Goal: Task Accomplishment & Management: Manage account settings

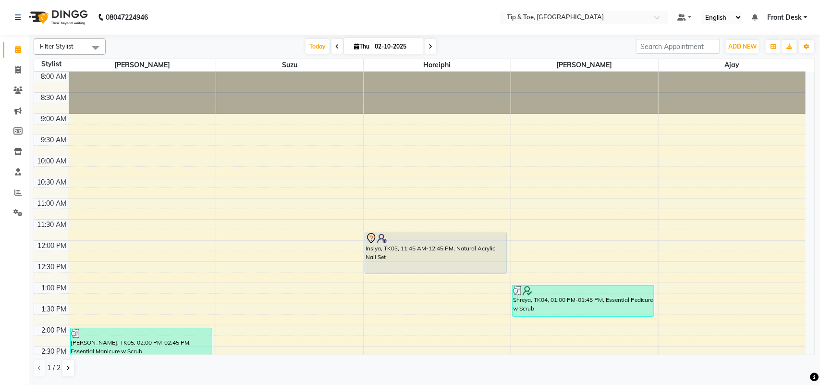
scroll to position [255, 0]
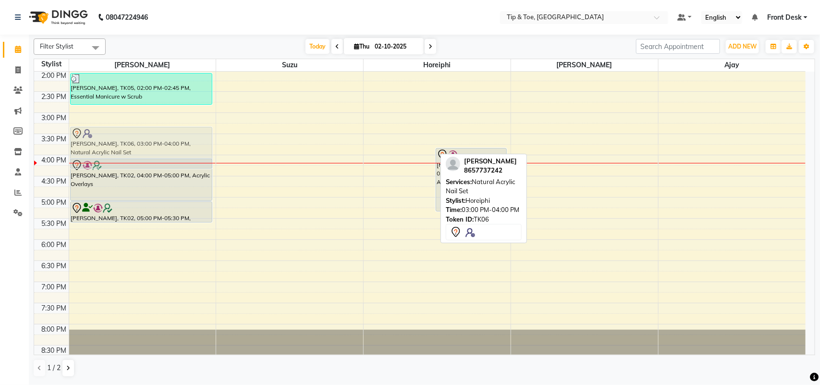
drag, startPoint x: 399, startPoint y: 135, endPoint x: 185, endPoint y: 144, distance: 213.6
click at [185, 144] on tr "taslim gadhwala, TK05, 02:00 PM-02:45 PM, Essential Manicure w Scrub Shraddha M…" at bounding box center [420, 91] width 772 height 549
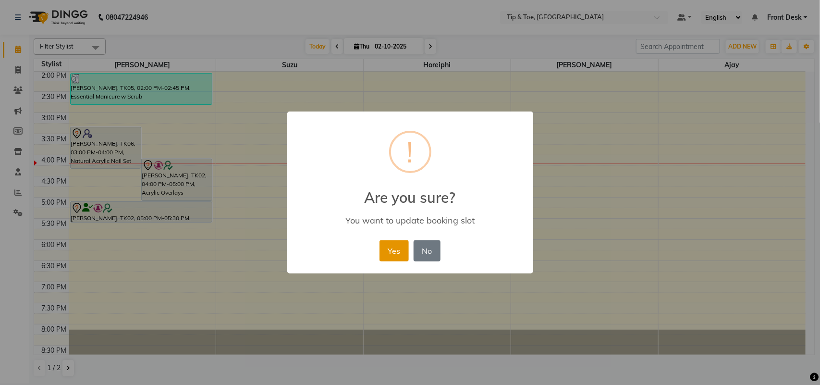
click at [392, 247] on button "Yes" at bounding box center [394, 250] width 29 height 21
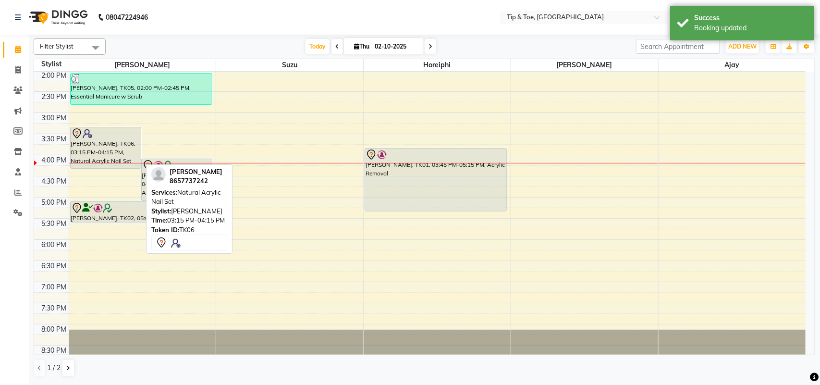
click at [118, 145] on div "[PERSON_NAME], TK06, 03:15 PM-04:15 PM, Natural Acrylic Nail Set" at bounding box center [106, 147] width 70 height 41
click at [95, 149] on div "[PERSON_NAME], TK06, 03:15 PM-04:15 PM, Natural Acrylic Nail Set" at bounding box center [106, 147] width 70 height 41
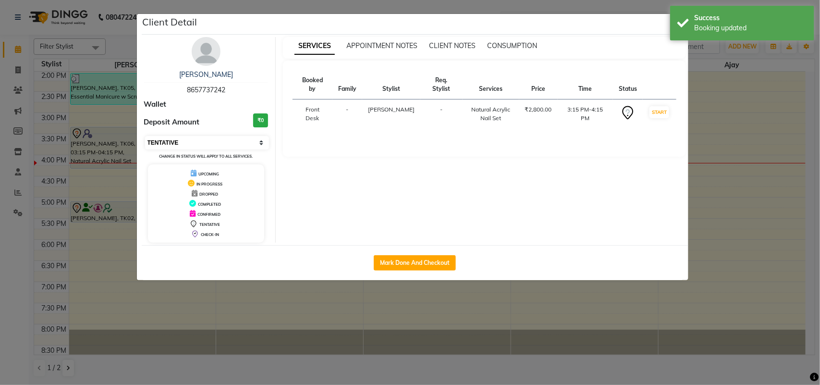
click at [227, 143] on select "Select IN SERVICE CONFIRMED TENTATIVE CHECK IN MARK DONE DROPPED UPCOMING" at bounding box center [207, 142] width 124 height 13
select select "1"
click at [145, 136] on select "Select IN SERVICE CONFIRMED TENTATIVE CHECK IN MARK DONE DROPPED UPCOMING" at bounding box center [207, 142] width 124 height 13
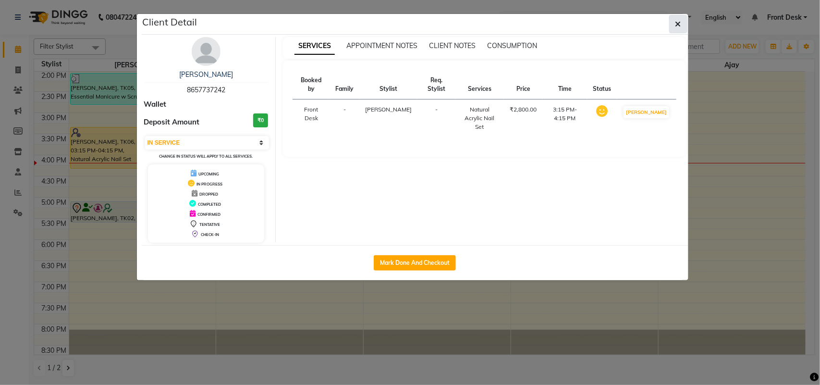
click at [681, 23] on button "button" at bounding box center [678, 24] width 18 height 18
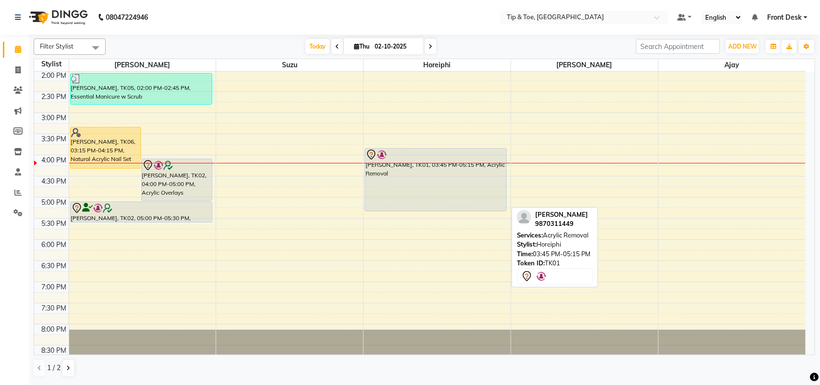
click at [441, 194] on div "[PERSON_NAME], TK01, 03:45 PM-05:15 PM, Acrylic Removal" at bounding box center [435, 179] width 141 height 62
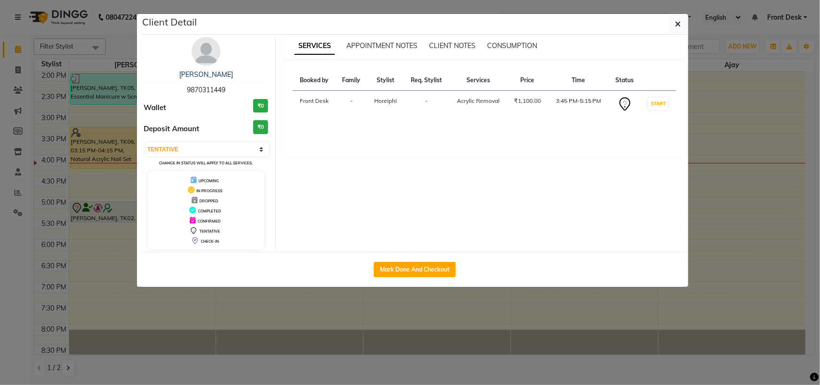
click at [209, 142] on div "Select IN SERVICE CONFIRMED TENTATIVE CHECK IN MARK DONE DROPPED UPCOMING Chang…" at bounding box center [206, 154] width 124 height 25
click at [210, 150] on select "Select IN SERVICE CONFIRMED TENTATIVE CHECK IN MARK DONE DROPPED UPCOMING" at bounding box center [207, 149] width 124 height 13
select select "1"
click at [145, 143] on select "Select IN SERVICE CONFIRMED TENTATIVE CHECK IN MARK DONE DROPPED UPCOMING" at bounding box center [207, 149] width 124 height 13
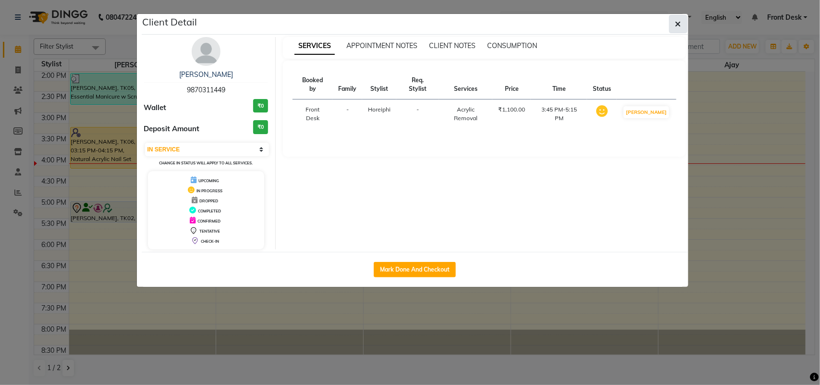
click at [683, 26] on button "button" at bounding box center [678, 24] width 18 height 18
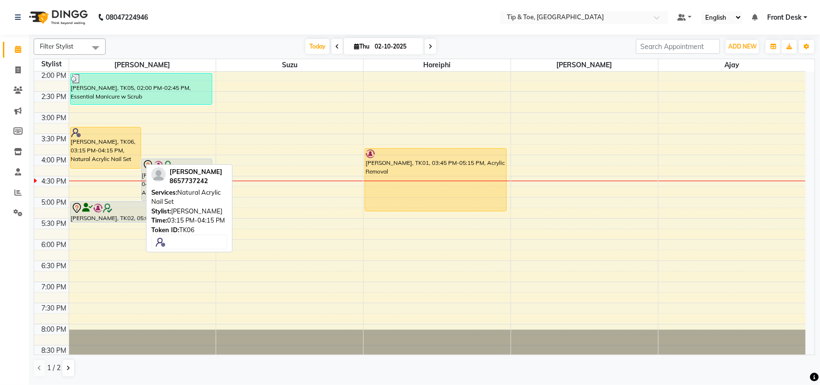
click at [112, 150] on div "[PERSON_NAME], TK06, 03:15 PM-04:15 PM, Natural Acrylic Nail Set" at bounding box center [106, 147] width 70 height 41
select select "1"
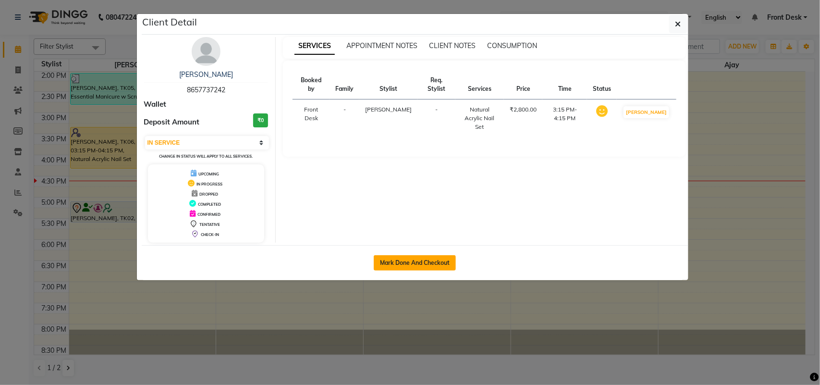
click at [420, 260] on button "Mark Done And Checkout" at bounding box center [415, 262] width 82 height 15
select select "service"
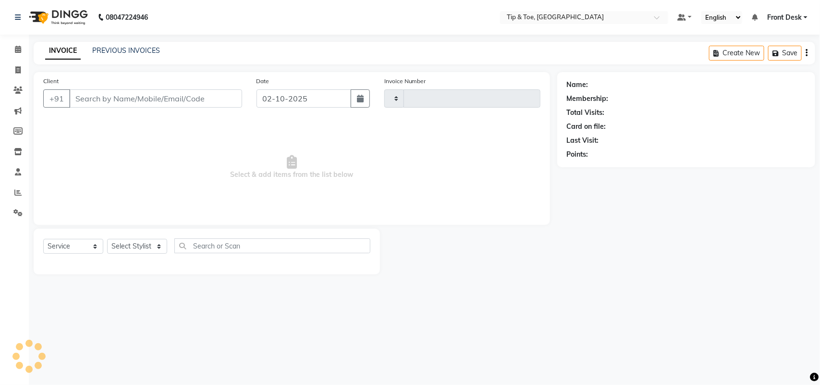
type input "1309"
select select "3"
select select "5655"
type input "8657737242"
select select "38741"
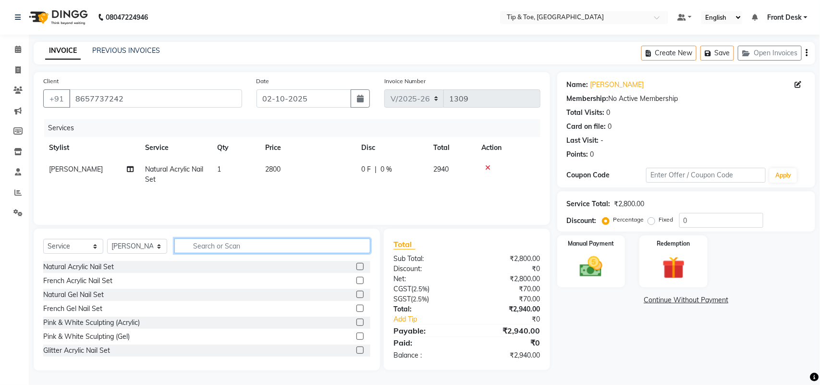
click at [208, 247] on input "text" at bounding box center [272, 245] width 196 height 15
type input "french"
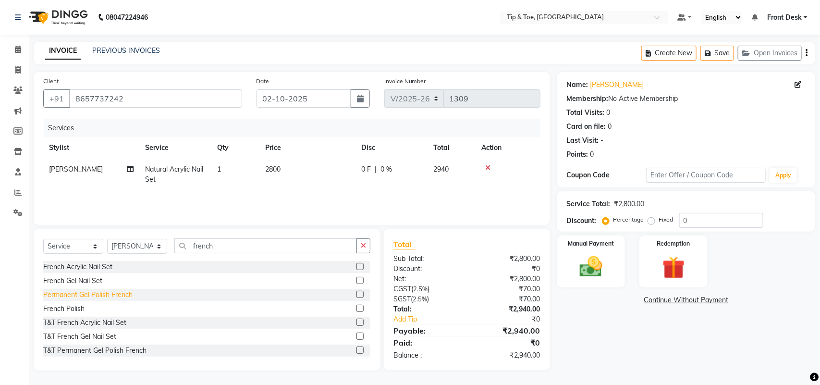
click at [94, 292] on div "Permanent Gel Polish French" at bounding box center [87, 295] width 89 height 10
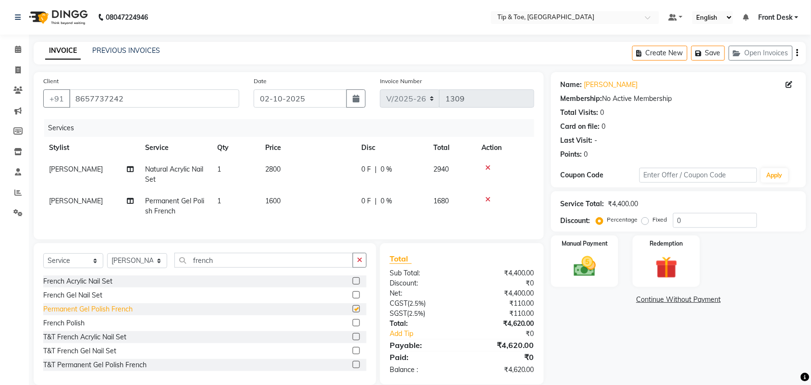
checkbox input "false"
click at [597, 330] on div "Name: [PERSON_NAME] Membership: No Active Membership Total Visits: 0 Card on fi…" at bounding box center [682, 228] width 262 height 313
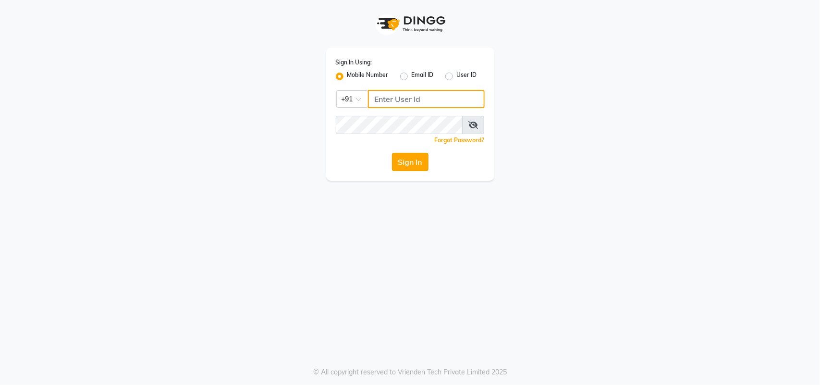
type input "8879743694"
click at [408, 166] on button "Sign In" at bounding box center [410, 162] width 37 height 18
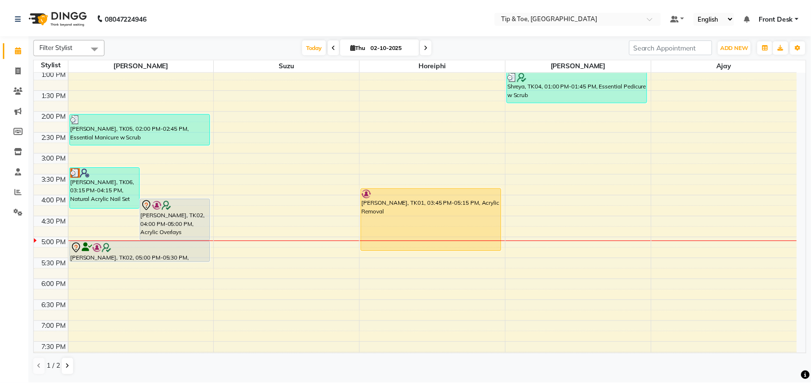
scroll to position [238, 0]
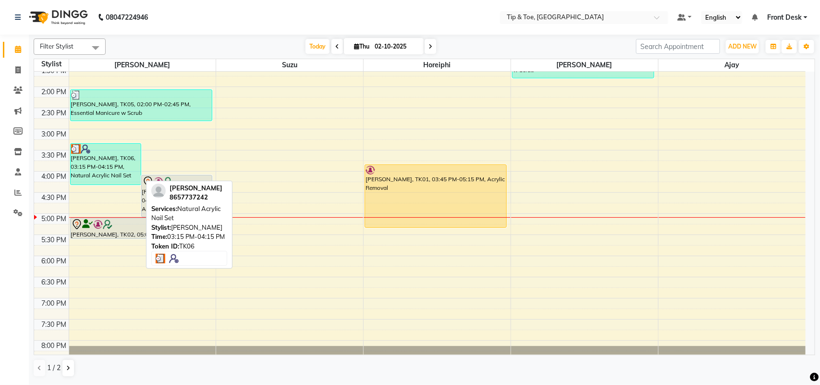
click at [104, 174] on div "[PERSON_NAME], TK06, 03:15 PM-04:15 PM, Natural Acrylic Nail Set" at bounding box center [106, 164] width 70 height 41
select select "3"
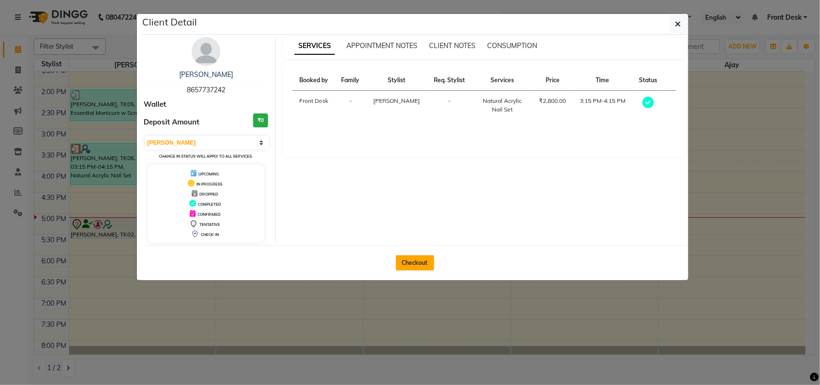
click at [417, 259] on button "Checkout" at bounding box center [415, 262] width 38 height 15
select select "5655"
select select "service"
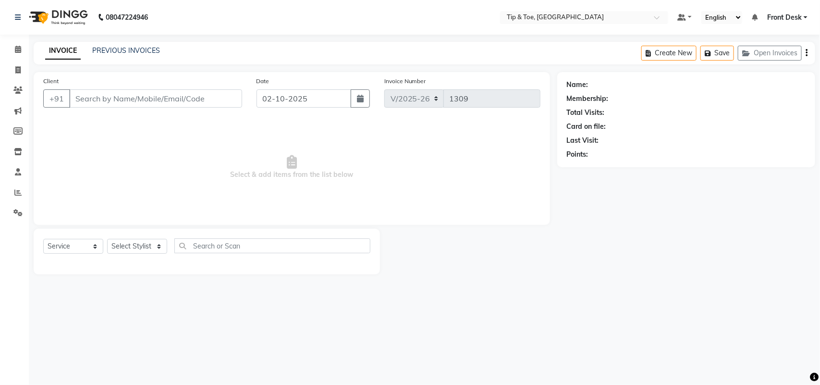
type input "8657737242"
select select "38741"
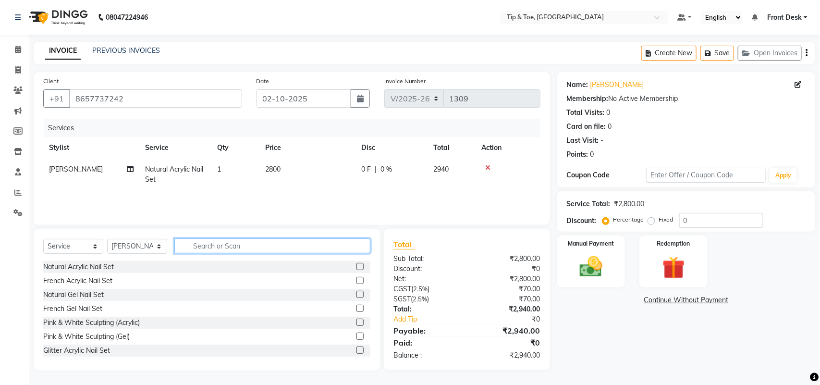
click at [207, 244] on input "text" at bounding box center [272, 245] width 196 height 15
type input "gel polish"
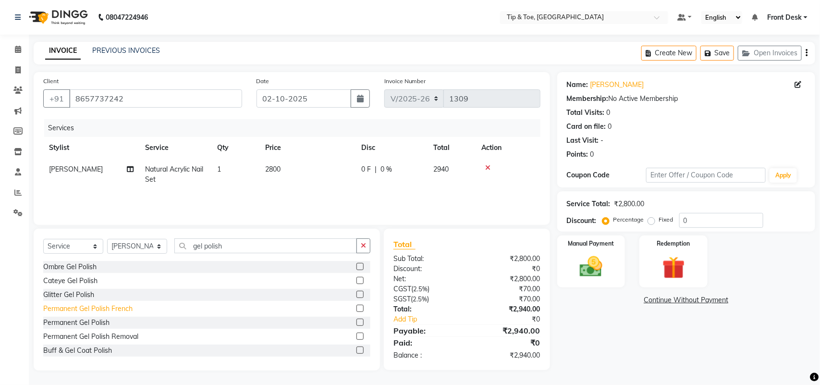
click at [104, 309] on div "Permanent Gel Polish French" at bounding box center [87, 309] width 89 height 10
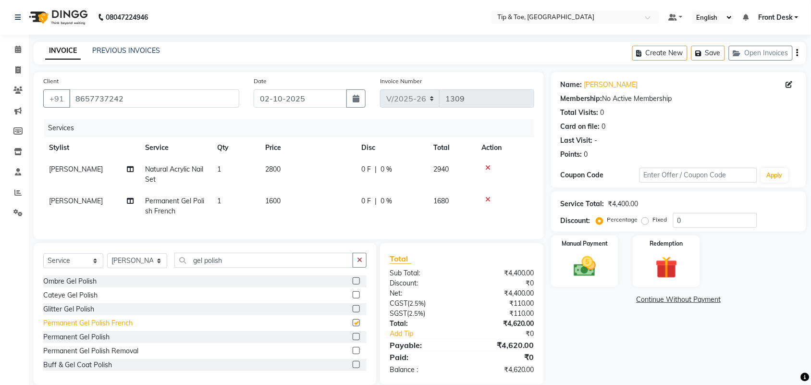
checkbox input "false"
click at [630, 338] on div "Name: [PERSON_NAME] Membership: No Active Membership Total Visits: 0 Card on fi…" at bounding box center [682, 228] width 262 height 313
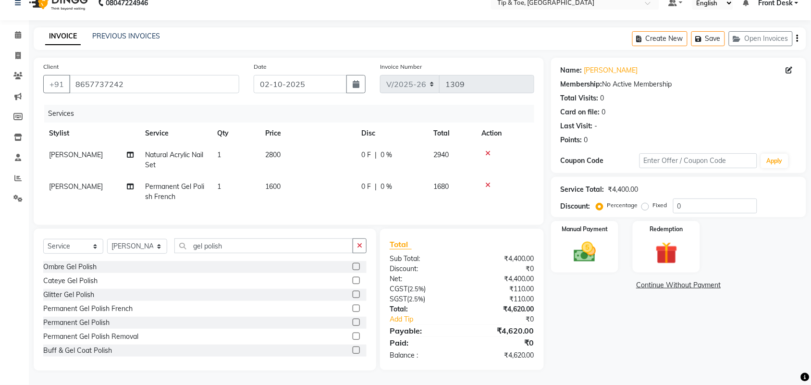
scroll to position [23, 0]
click at [589, 239] on img at bounding box center [584, 252] width 37 height 26
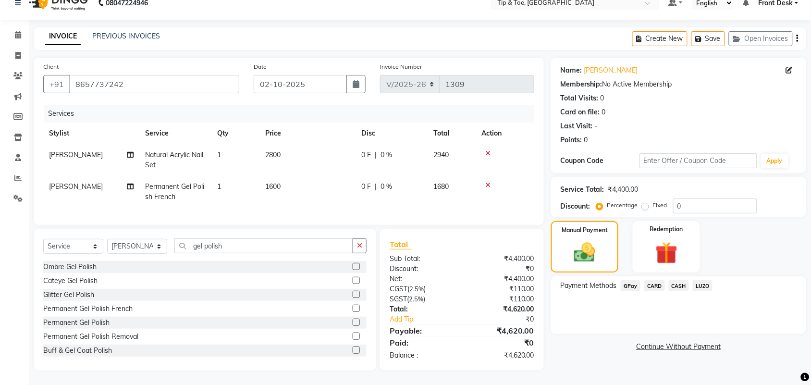
click at [679, 280] on span "CASH" at bounding box center [679, 285] width 21 height 11
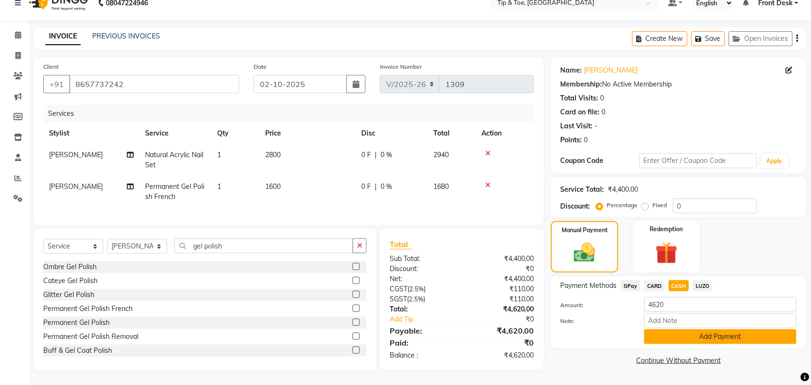
click at [685, 329] on button "Add Payment" at bounding box center [720, 336] width 152 height 15
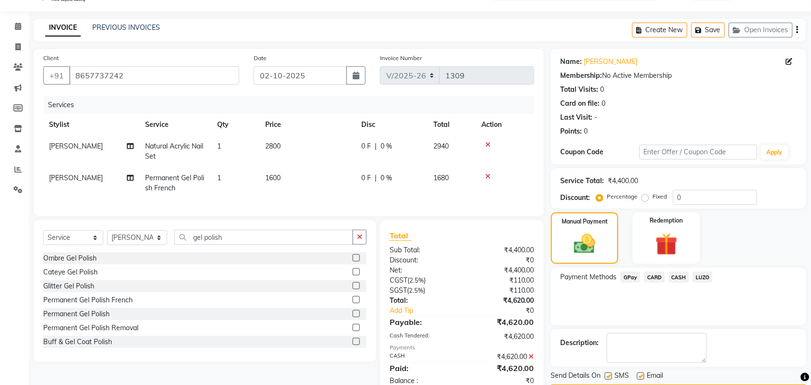
click at [715, 317] on div "Payment Methods GPay CARD CASH LUZO" at bounding box center [678, 297] width 255 height 58
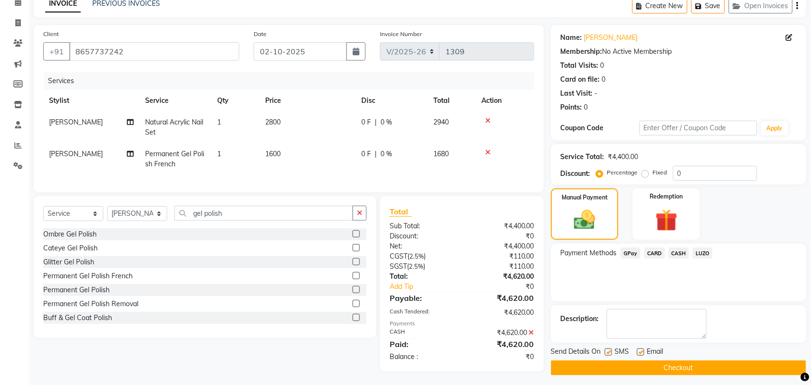
scroll to position [57, 0]
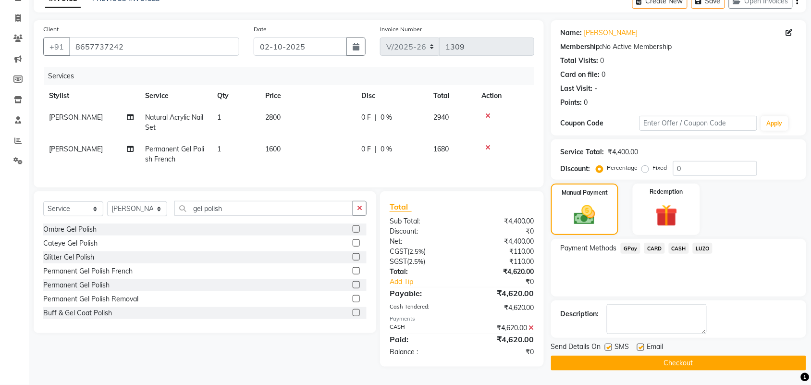
click at [703, 356] on button "Checkout" at bounding box center [678, 363] width 255 height 15
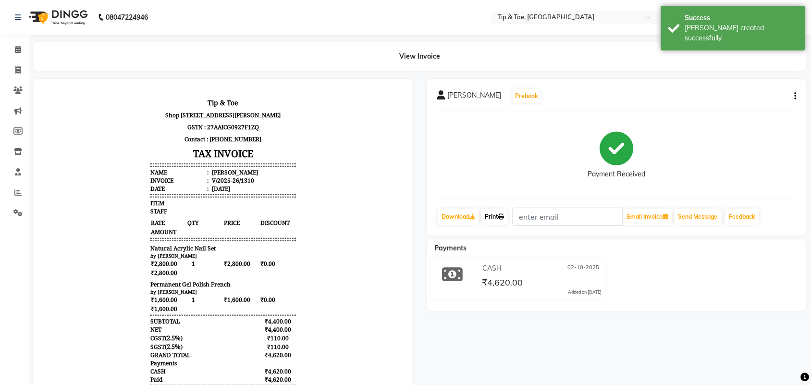
click at [504, 219] on icon at bounding box center [501, 217] width 6 height 6
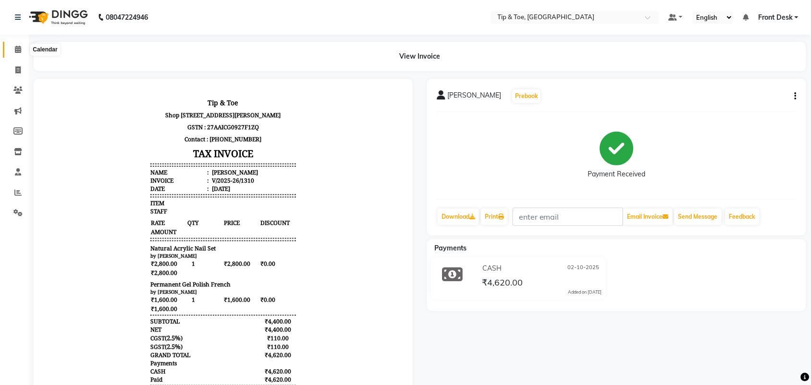
click at [22, 48] on span at bounding box center [18, 49] width 17 height 11
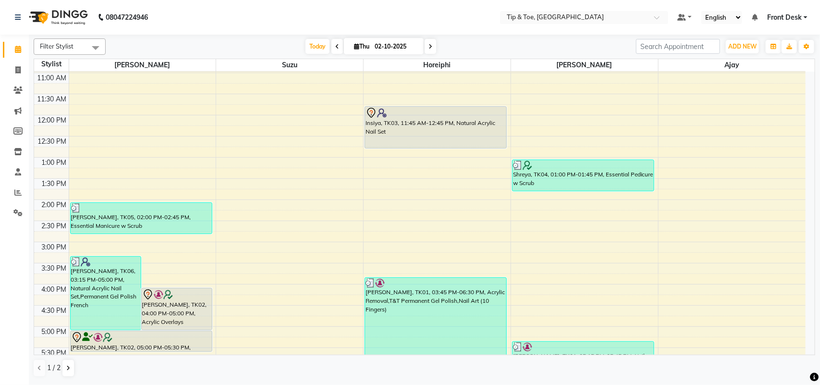
scroll to position [203, 0]
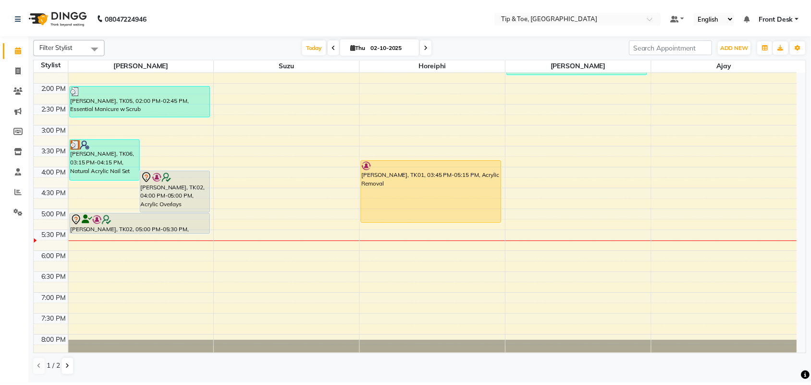
scroll to position [273, 0]
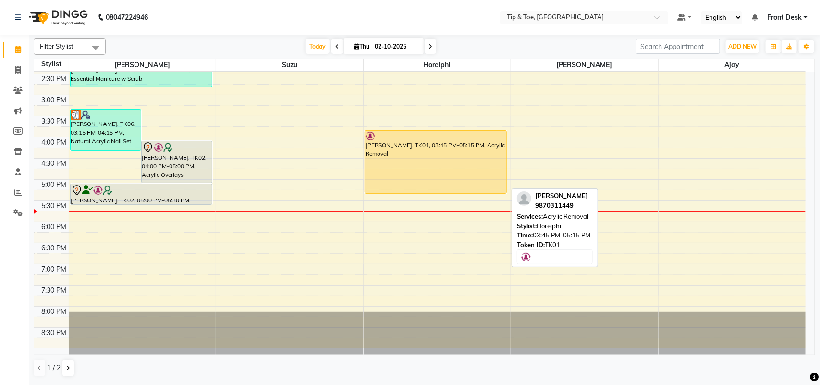
click at [419, 177] on div "[PERSON_NAME], TK01, 03:45 PM-05:15 PM, Acrylic Removal" at bounding box center [435, 162] width 141 height 62
select select "1"
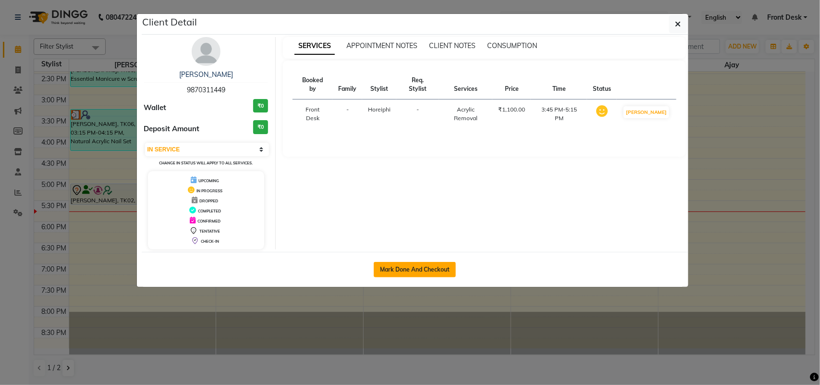
click at [421, 273] on button "Mark Done And Checkout" at bounding box center [415, 269] width 82 height 15
select select "5655"
select select "service"
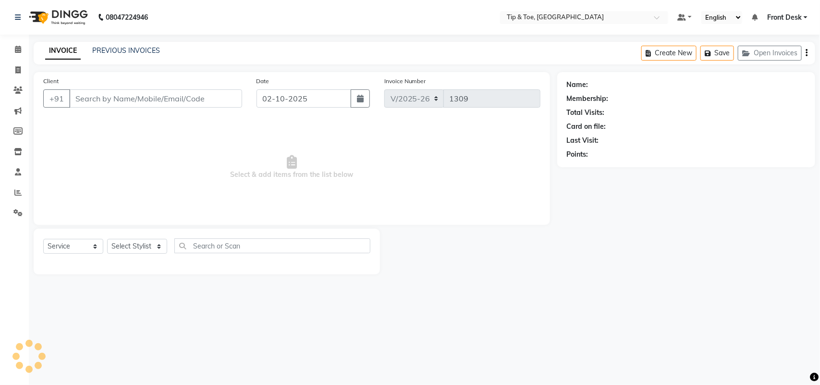
select select "3"
type input "9870311449"
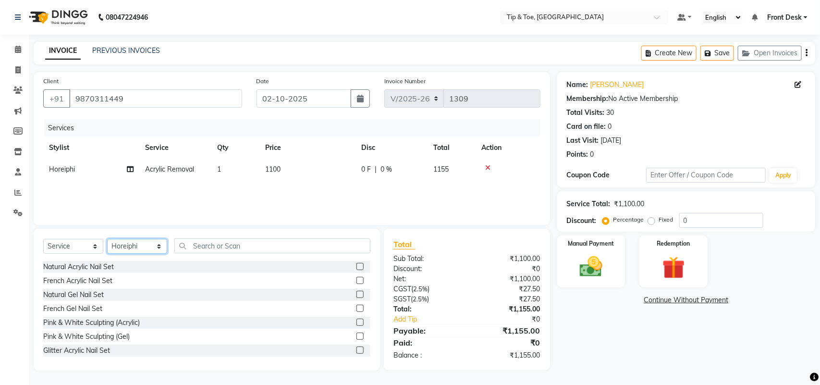
click at [151, 247] on select "Select Stylist Aditya Admin Ajay ARSHAD ASHWINI MAHESKAR Babu Bhavna Dhananjay …" at bounding box center [137, 246] width 60 height 15
select select "38703"
click at [107, 239] on select "Select Stylist Aditya Admin Ajay ARSHAD ASHWINI MAHESKAR Babu Bhavna Dhananjay …" at bounding box center [137, 246] width 60 height 15
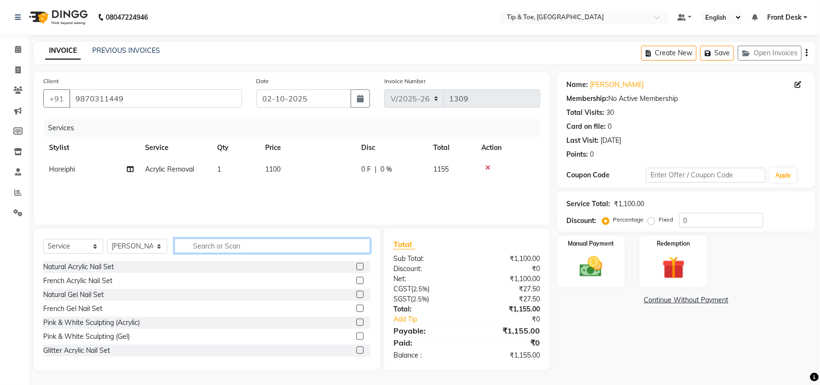
click at [226, 246] on input "text" at bounding box center [272, 245] width 196 height 15
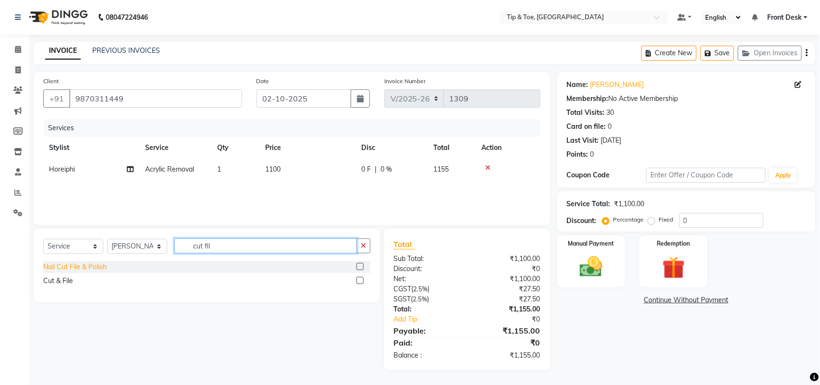
type input "cut fil"
click at [94, 268] on div "Nail Cut File & Polish" at bounding box center [74, 267] width 63 height 10
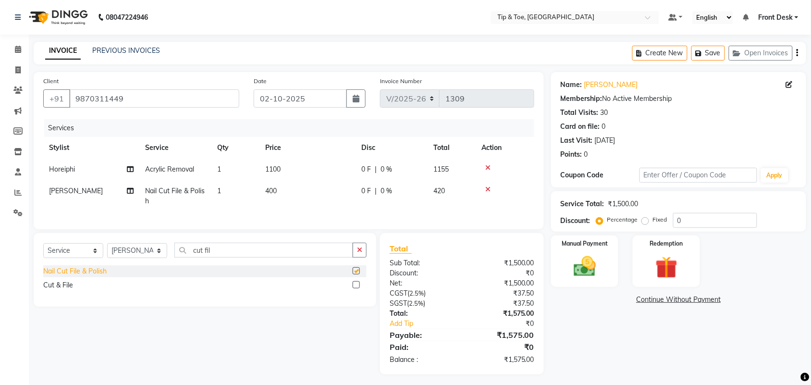
checkbox input "false"
click at [163, 256] on select "Select Stylist Aditya Admin Ajay ARSHAD ASHWINI MAHESKAR Babu Bhavna Dhananjay …" at bounding box center [137, 250] width 60 height 15
select select "38767"
click at [107, 252] on select "Select Stylist Aditya Admin Ajay ARSHAD ASHWINI MAHESKAR Babu Bhavna Dhananjay …" at bounding box center [137, 250] width 60 height 15
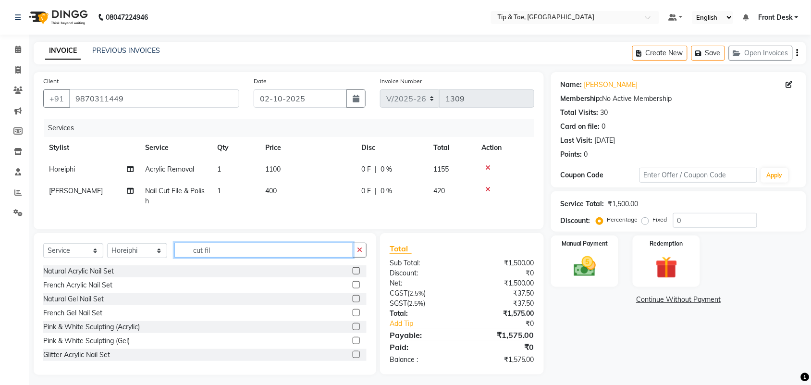
click at [214, 255] on input "cut fil" at bounding box center [263, 250] width 179 height 15
type input "c"
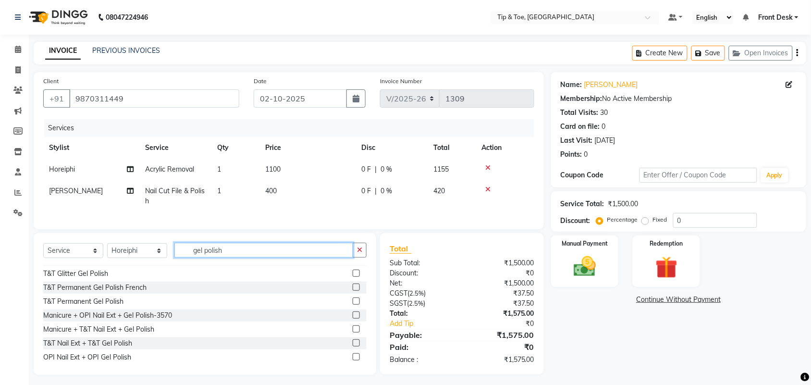
scroll to position [96, 0]
type input "gel polish"
click at [103, 306] on div "T&T Permanent Gel Polish" at bounding box center [83, 301] width 80 height 10
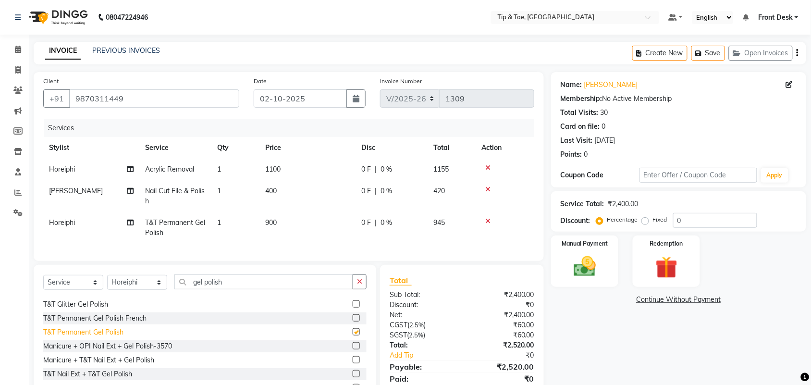
checkbox input "false"
click at [258, 289] on input "gel polish" at bounding box center [263, 281] width 179 height 15
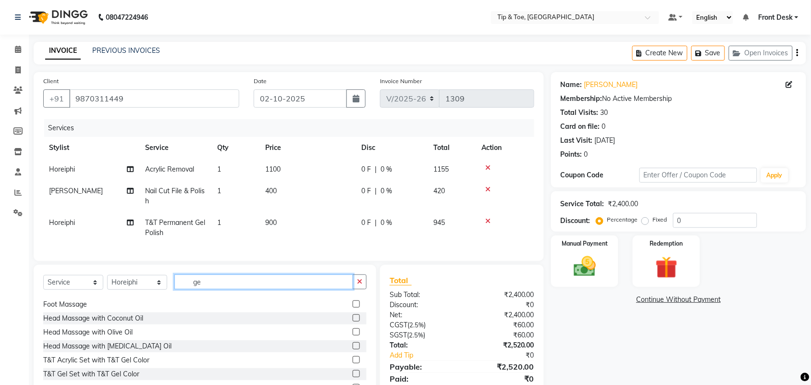
scroll to position [486, 0]
type input "g"
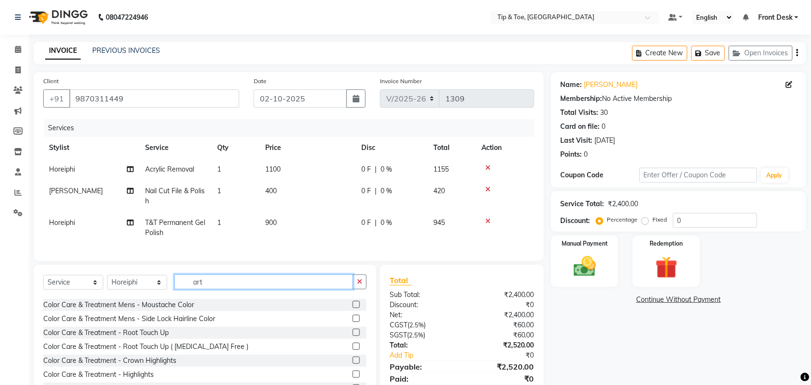
scroll to position [0, 0]
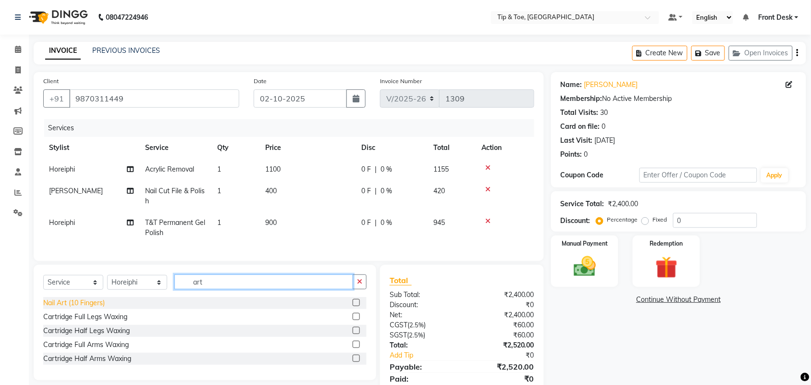
type input "art"
click at [78, 308] on div "Nail Art (10 Fingers)" at bounding box center [74, 303] width 62 height 10
checkbox input "false"
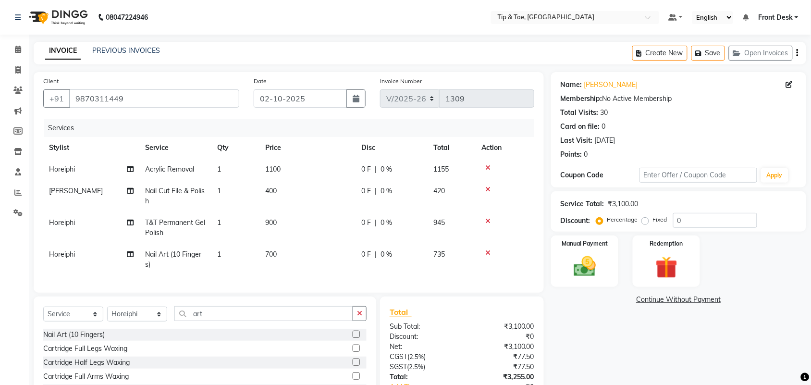
click at [274, 253] on span "700" at bounding box center [271, 254] width 12 height 9
select select "38767"
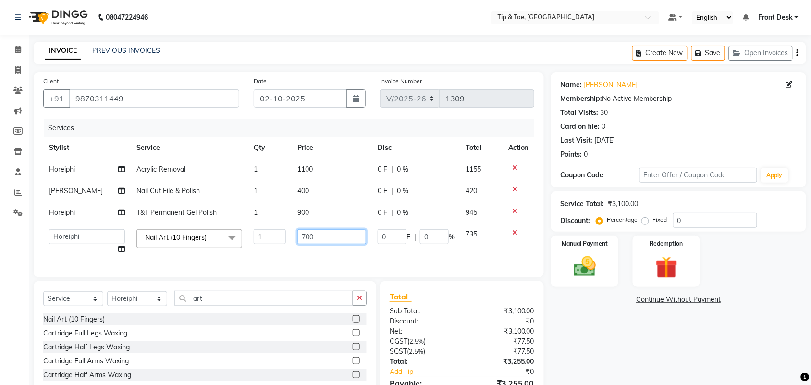
click at [301, 235] on input "700" at bounding box center [331, 236] width 69 height 15
type input "400"
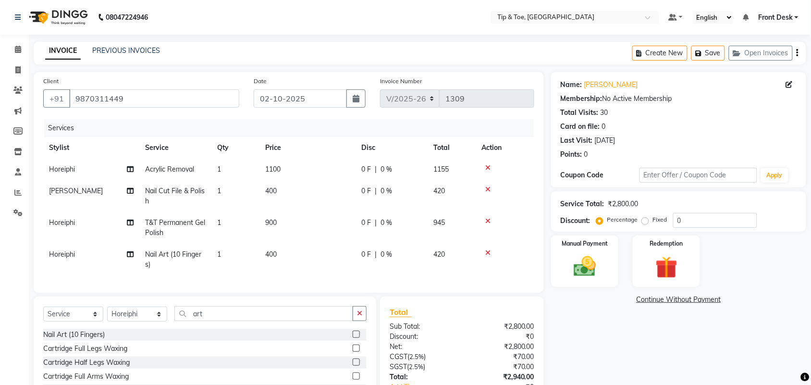
click at [709, 348] on div "Name: Alishka Anand Membership: No Active Membership Total Visits: 30 Card on f…" at bounding box center [682, 255] width 262 height 366
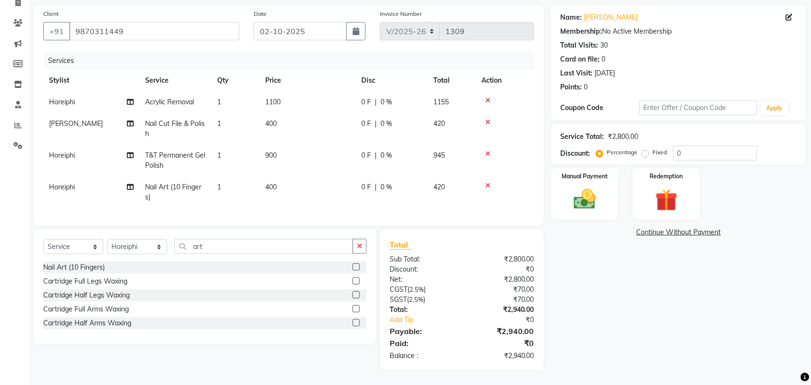
scroll to position [76, 0]
click at [573, 189] on img at bounding box center [584, 199] width 37 height 26
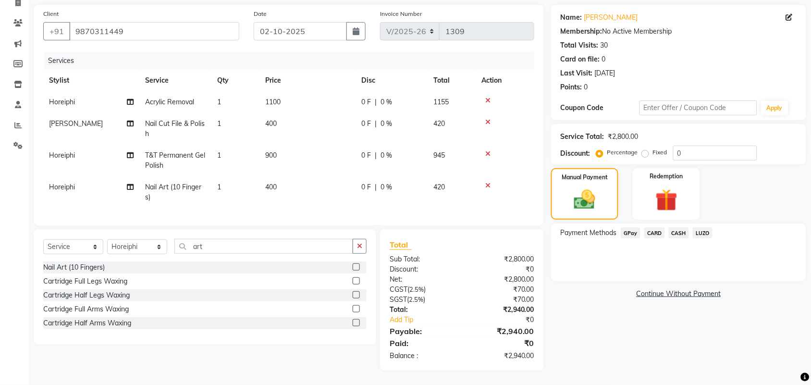
click at [655, 227] on span "CARD" at bounding box center [654, 232] width 21 height 11
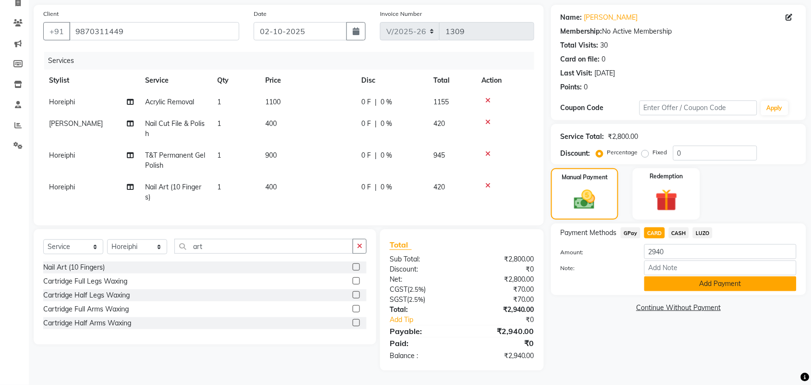
click at [672, 277] on button "Add Payment" at bounding box center [720, 283] width 152 height 15
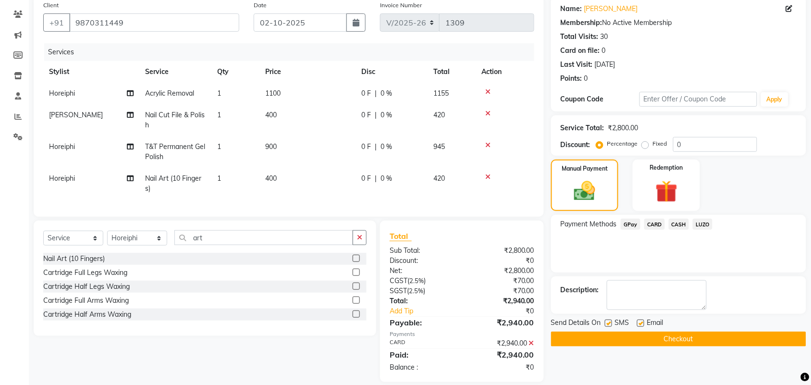
click at [678, 342] on button "Checkout" at bounding box center [678, 339] width 255 height 15
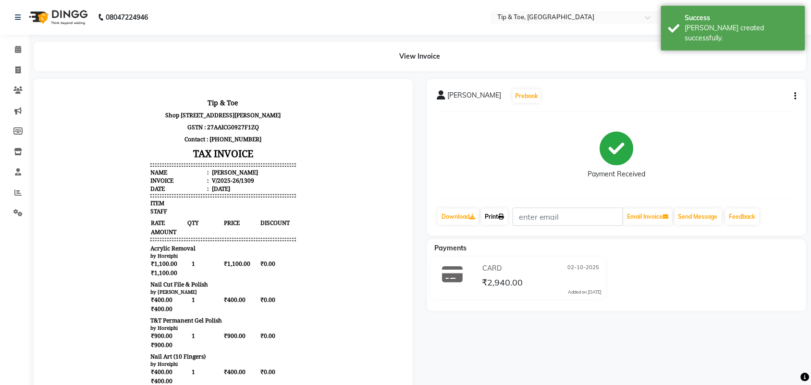
click at [504, 215] on icon at bounding box center [501, 217] width 6 height 6
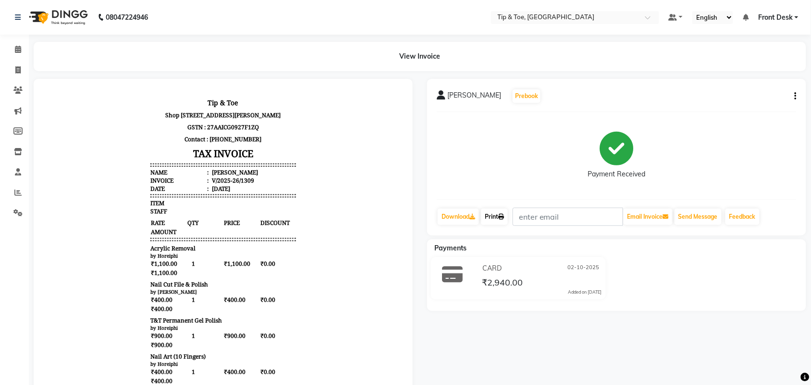
click at [502, 220] on icon at bounding box center [501, 217] width 6 height 6
